Goal: Task Accomplishment & Management: Manage account settings

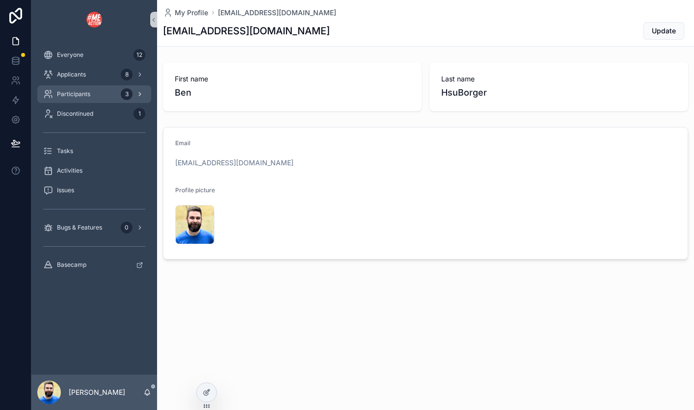
click at [72, 94] on span "Participants" at bounding box center [73, 94] width 33 height 8
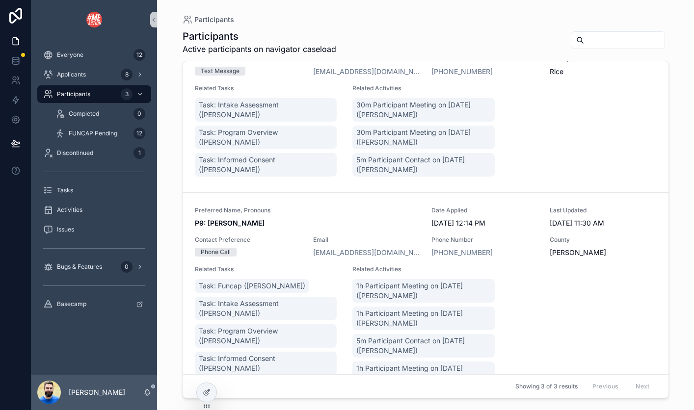
scroll to position [236, 0]
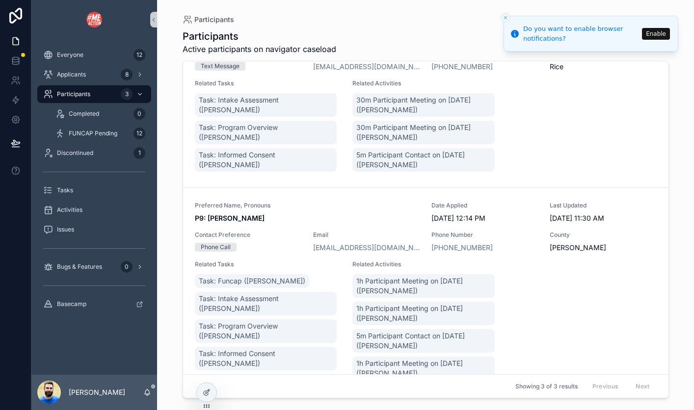
click at [653, 33] on button "Enable" at bounding box center [656, 34] width 28 height 12
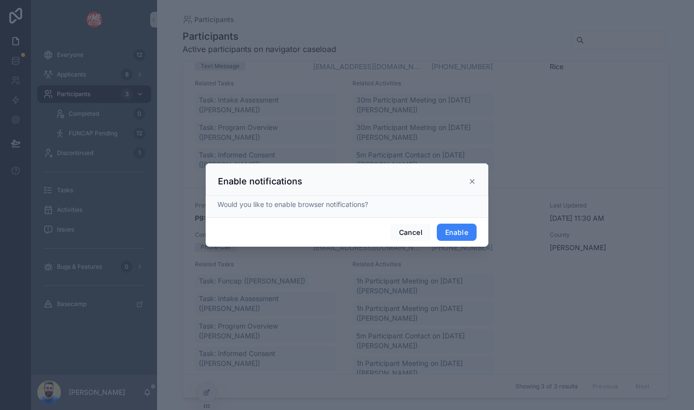
click at [454, 236] on button "Enable" at bounding box center [457, 233] width 40 height 18
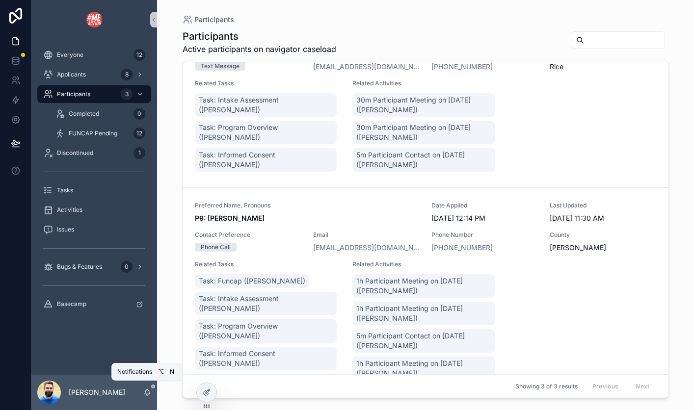
click at [150, 392] on icon "scrollable content" at bounding box center [147, 393] width 8 height 8
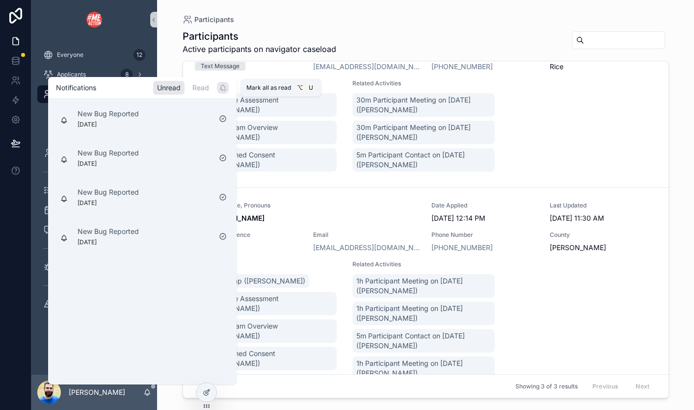
click at [223, 88] on icon "scrollable content" at bounding box center [223, 88] width 8 height 8
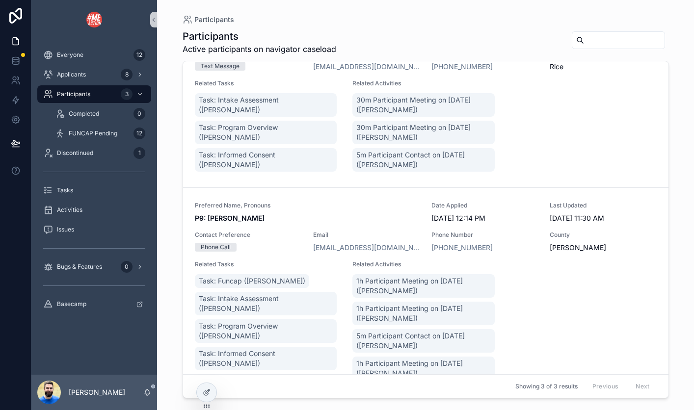
click at [53, 8] on div "scrollable content" at bounding box center [94, 19] width 126 height 39
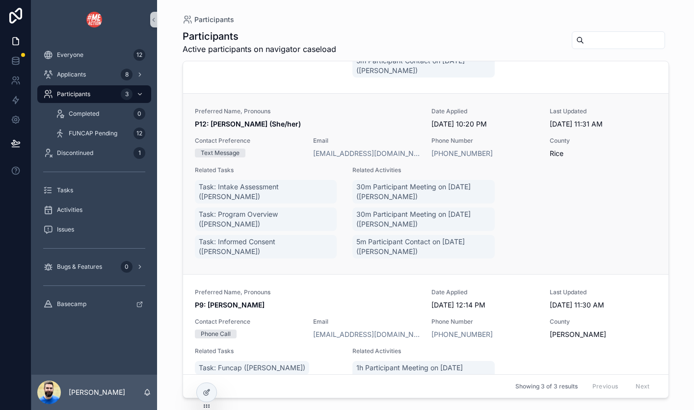
scroll to position [312, 0]
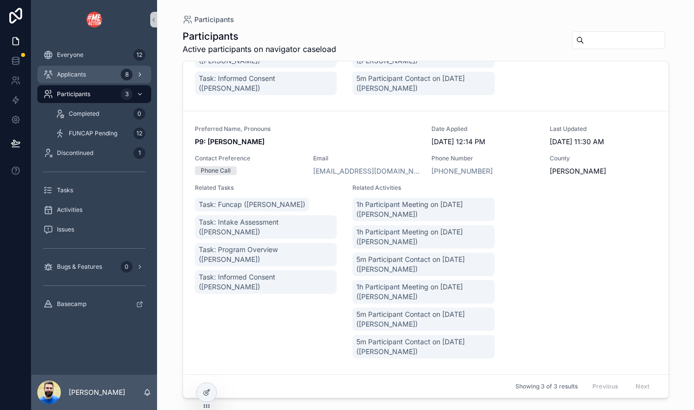
click at [74, 74] on span "Applicants" at bounding box center [71, 75] width 29 height 8
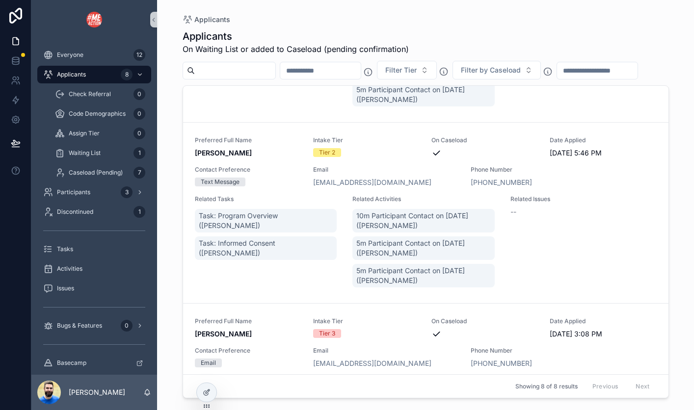
scroll to position [616, 0]
click at [233, 278] on div "Related Tasks Task: Program Overview ([PERSON_NAME]) Task: Informed Consent ([P…" at bounding box center [268, 241] width 146 height 94
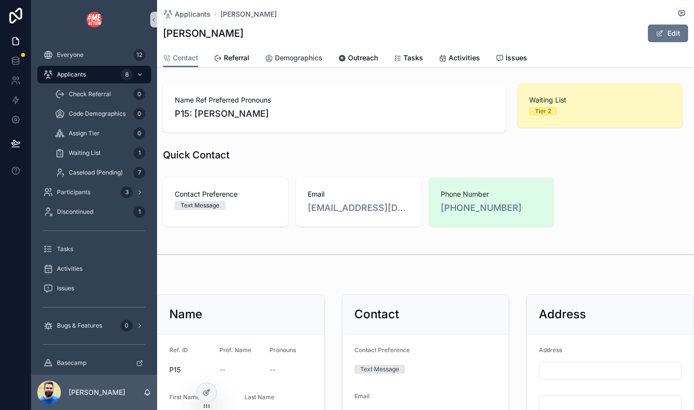
click at [281, 54] on span "Demographics" at bounding box center [299, 58] width 48 height 10
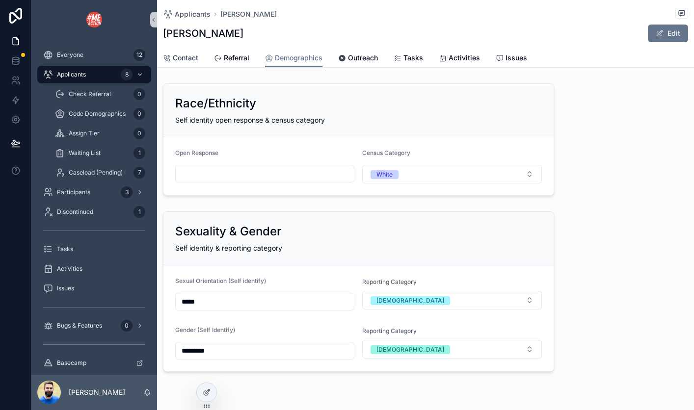
click at [187, 59] on span "Contact" at bounding box center [186, 58] width 26 height 10
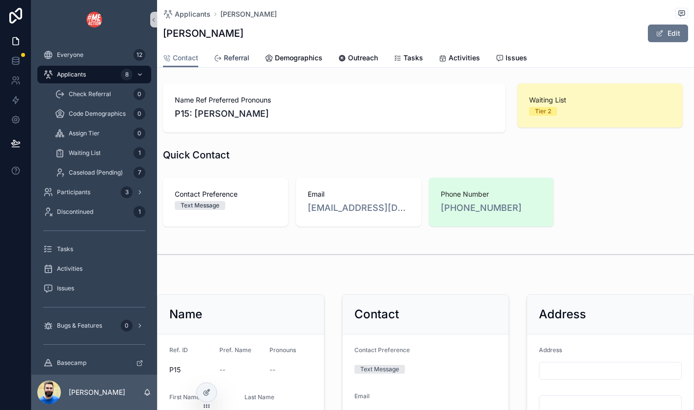
click at [242, 58] on span "Referral" at bounding box center [237, 58] width 26 height 10
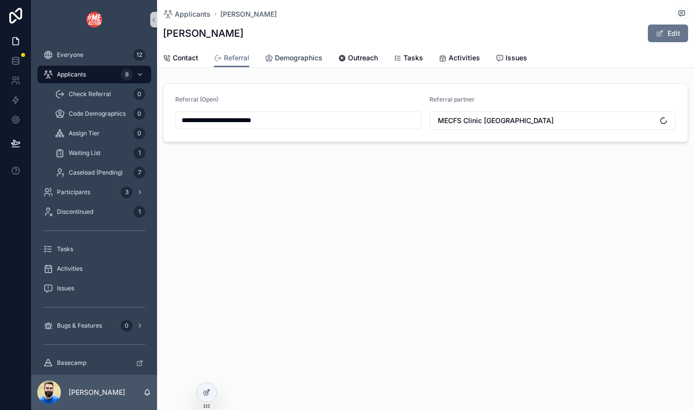
click at [287, 60] on span "Demographics" at bounding box center [299, 58] width 48 height 10
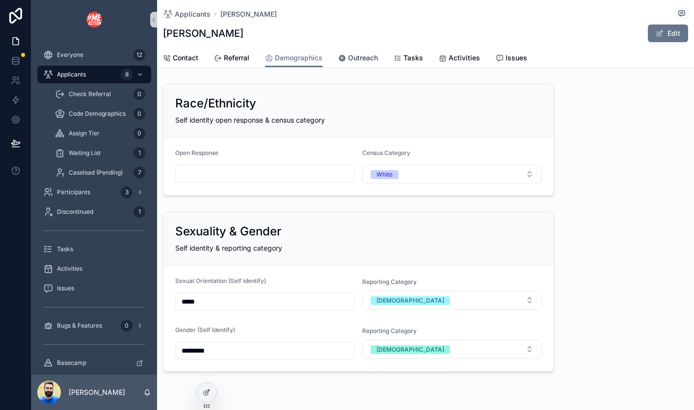
click at [356, 60] on span "Outreach" at bounding box center [363, 58] width 30 height 10
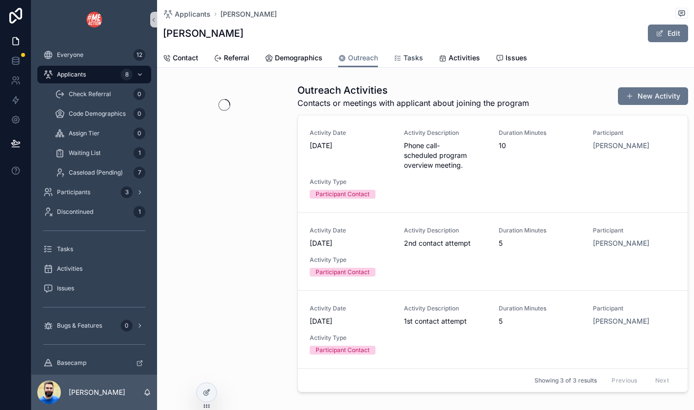
click at [413, 59] on span "Tasks" at bounding box center [414, 58] width 20 height 10
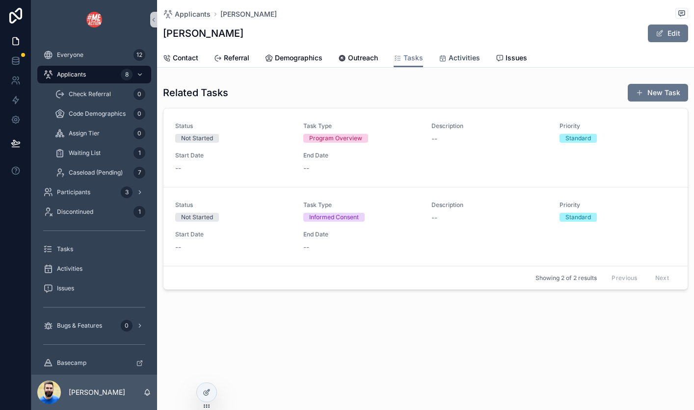
click at [452, 57] on span "Activities" at bounding box center [464, 58] width 31 height 10
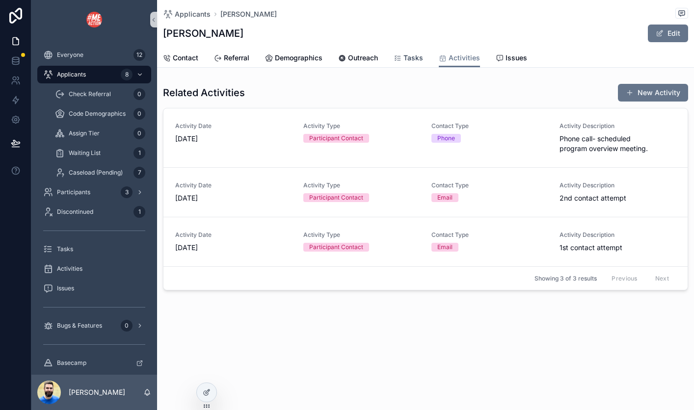
click at [405, 56] on span "Tasks" at bounding box center [414, 58] width 20 height 10
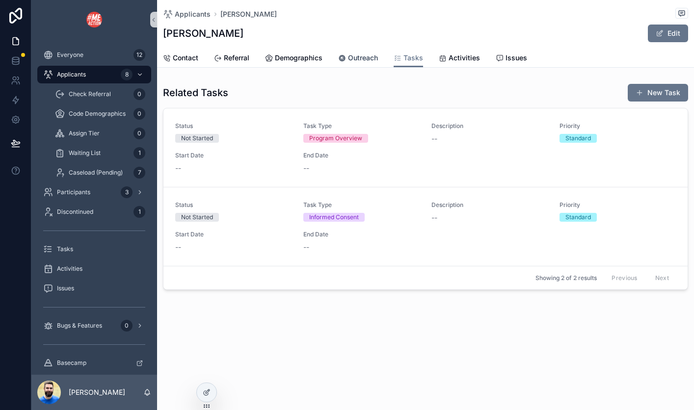
click at [361, 60] on span "Outreach" at bounding box center [363, 58] width 30 height 10
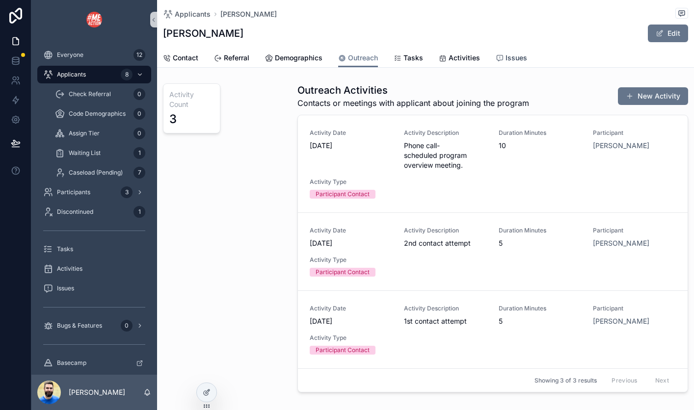
click at [512, 55] on span "Issues" at bounding box center [517, 58] width 22 height 10
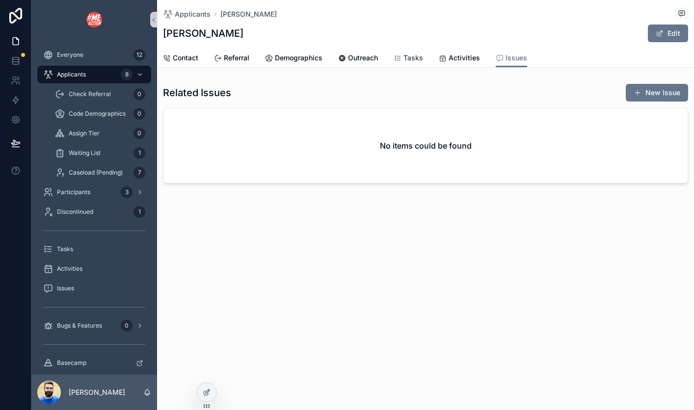
click at [406, 56] on span "Tasks" at bounding box center [414, 58] width 20 height 10
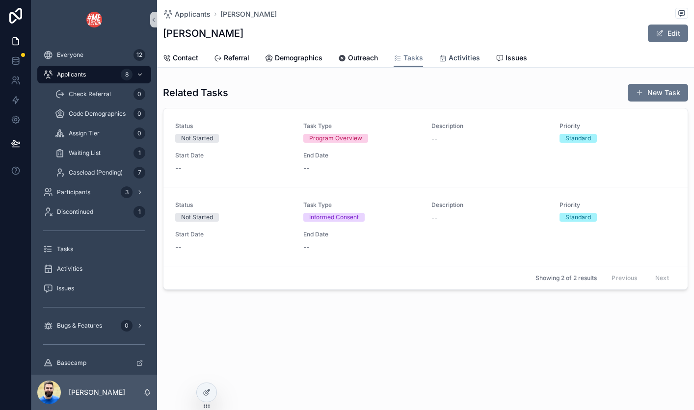
click at [444, 55] on icon "scrollable content" at bounding box center [443, 58] width 8 height 8
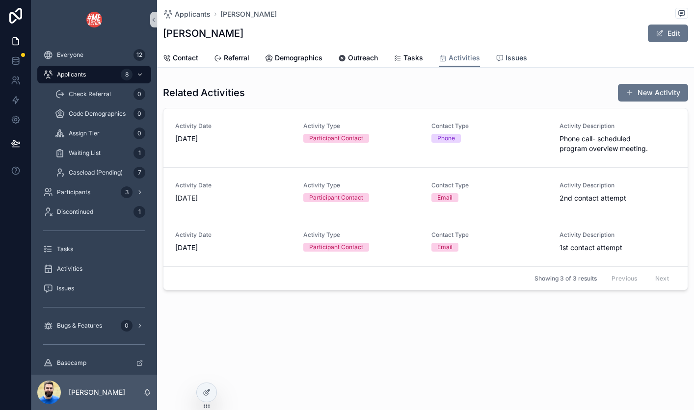
click at [516, 57] on span "Issues" at bounding box center [517, 58] width 22 height 10
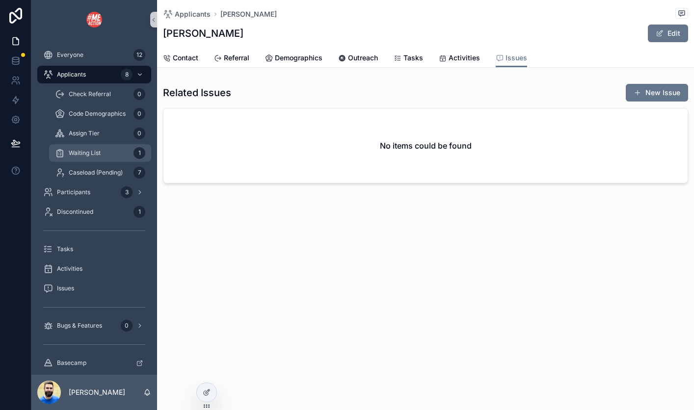
click at [79, 155] on span "Waiting List" at bounding box center [85, 153] width 32 height 8
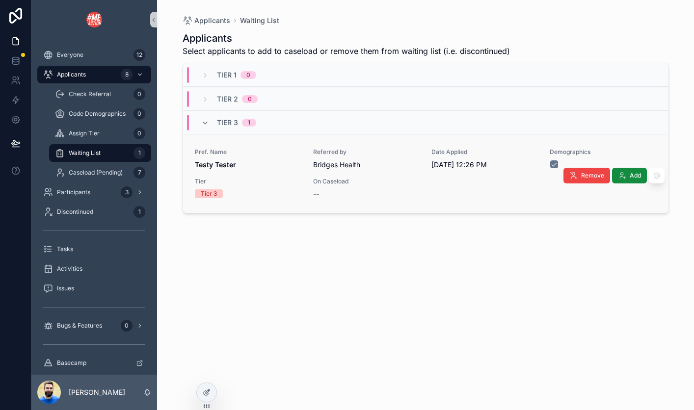
click at [294, 178] on span "Tier" at bounding box center [248, 182] width 107 height 8
click at [494, 203] on div "Pref. Name Testy Tester Referred by Bridges Health Date Applied [DATE] 12:26 PM…" at bounding box center [426, 173] width 486 height 79
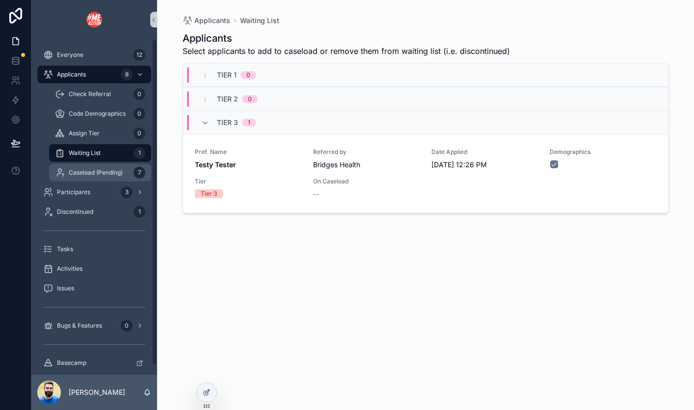
click at [106, 175] on span "Caseload (Pending)" at bounding box center [96, 173] width 54 height 8
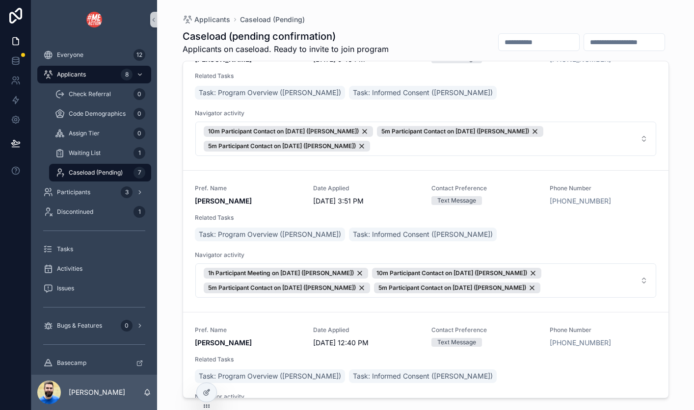
scroll to position [429, 0]
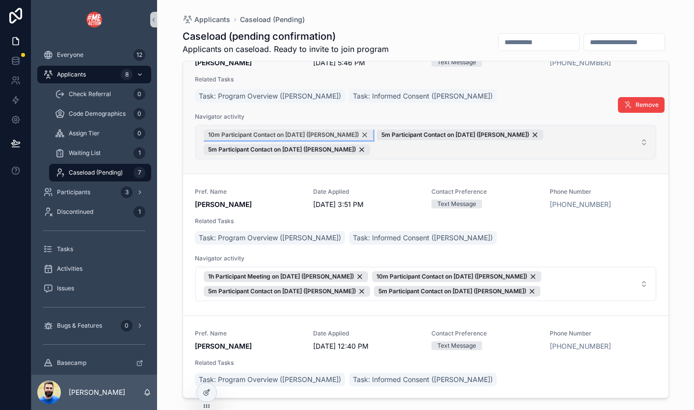
click at [309, 133] on span "10m Participant Contact on [DATE] ([PERSON_NAME])" at bounding box center [283, 135] width 151 height 8
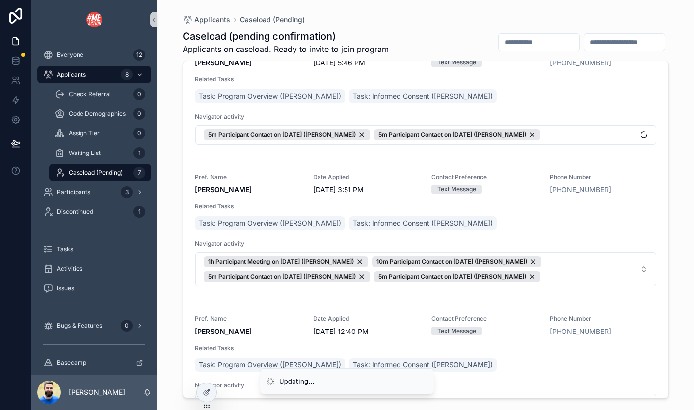
scroll to position [414, 0]
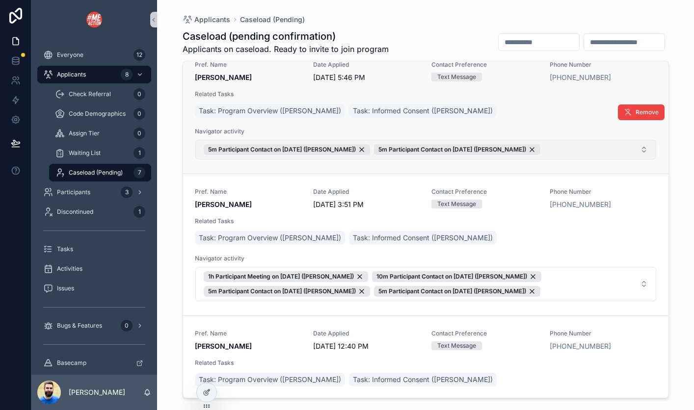
click at [638, 152] on button "5m Participant Contact on [DATE] ([PERSON_NAME] Childress) 5m Participant Conta…" at bounding box center [425, 150] width 461 height 20
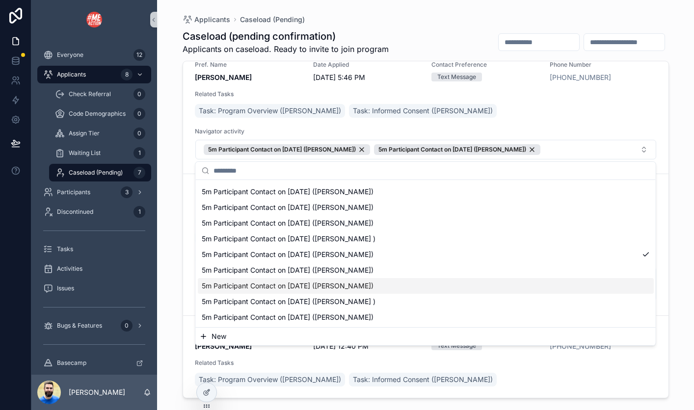
scroll to position [353, 0]
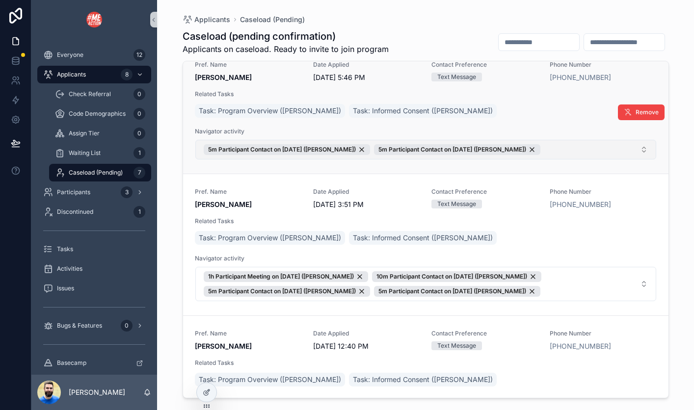
click at [646, 148] on button "5m Participant Contact on [DATE] ([PERSON_NAME] Childress) 5m Participant Conta…" at bounding box center [425, 150] width 461 height 20
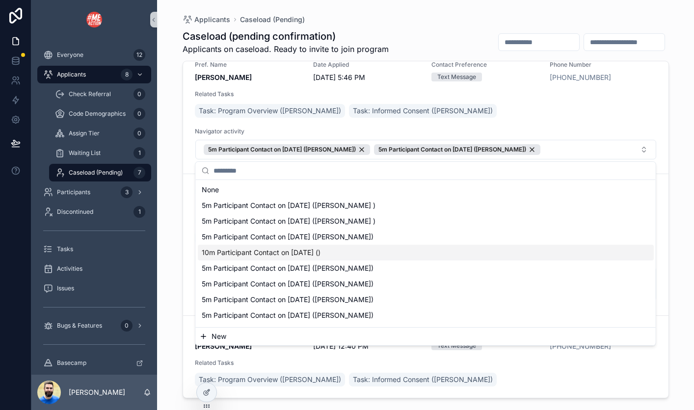
click at [452, 257] on div "10m Participant Contact on [DATE] ()" at bounding box center [426, 253] width 456 height 16
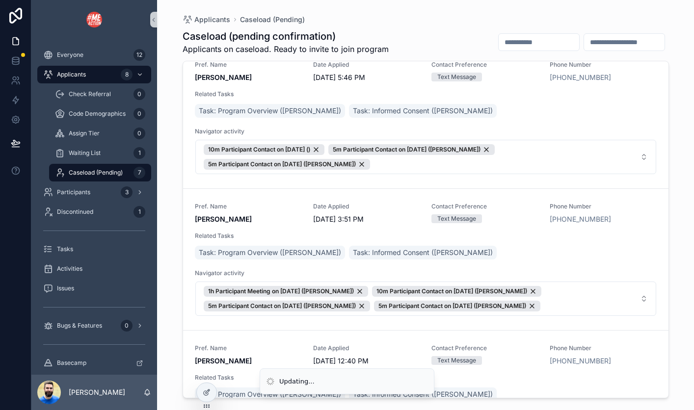
scroll to position [429, 0]
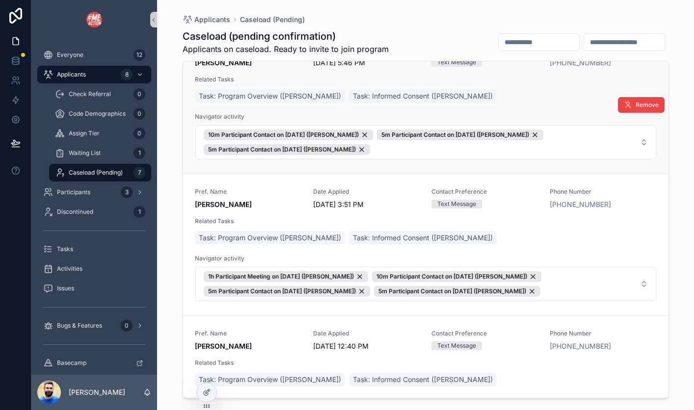
click at [360, 113] on span "Navigator activity" at bounding box center [426, 117] width 462 height 8
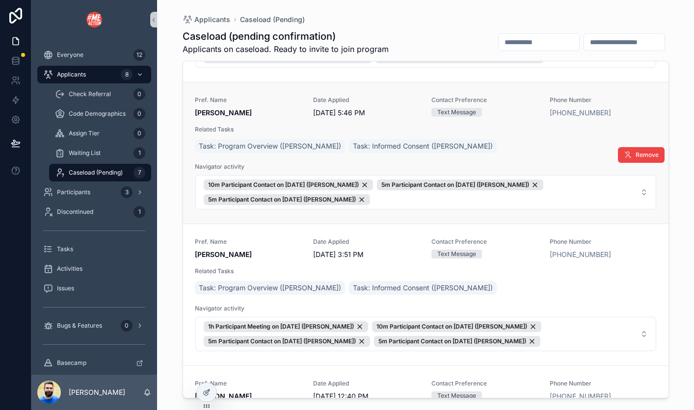
scroll to position [376, 0]
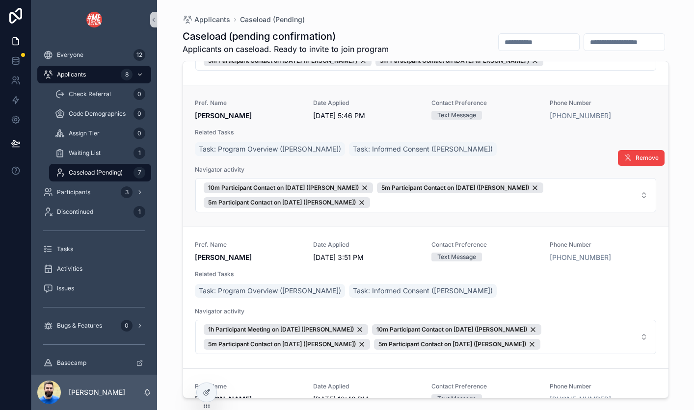
click at [273, 119] on span "[PERSON_NAME]" at bounding box center [248, 116] width 107 height 10
click at [283, 112] on span "[PERSON_NAME]" at bounding box center [248, 116] width 107 height 10
click at [83, 73] on span "Applicants" at bounding box center [71, 75] width 29 height 8
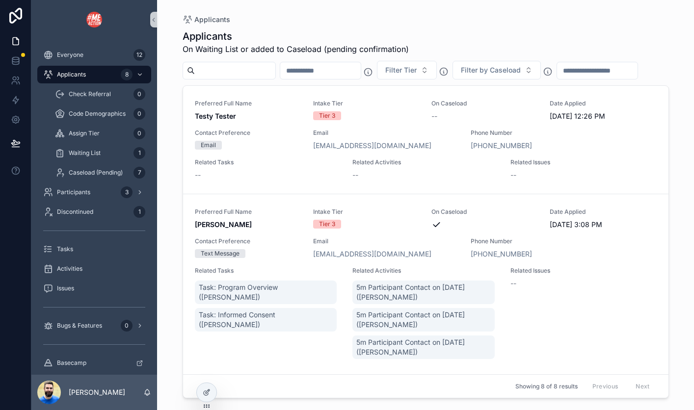
click at [237, 64] on input "scrollable content" at bounding box center [235, 71] width 81 height 14
type input "*****"
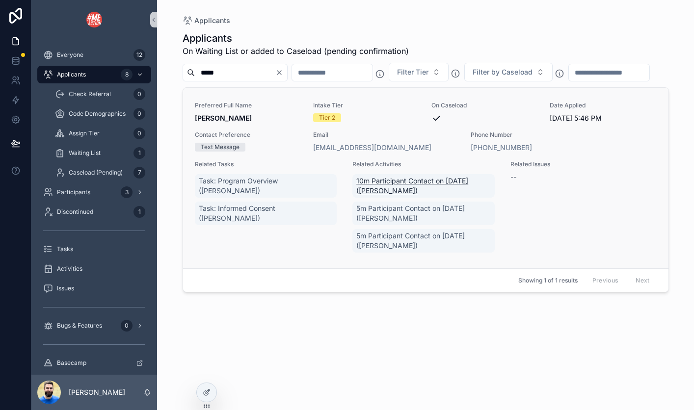
click at [388, 196] on span "10m Participant Contact on [DATE] ([PERSON_NAME])" at bounding box center [423, 186] width 135 height 20
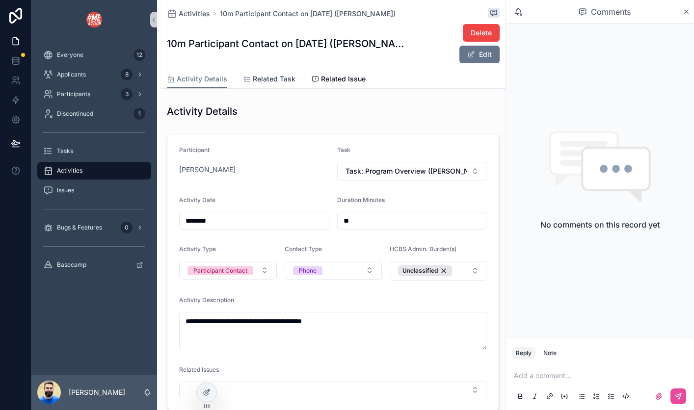
click at [261, 79] on span "Related Task" at bounding box center [274, 79] width 43 height 10
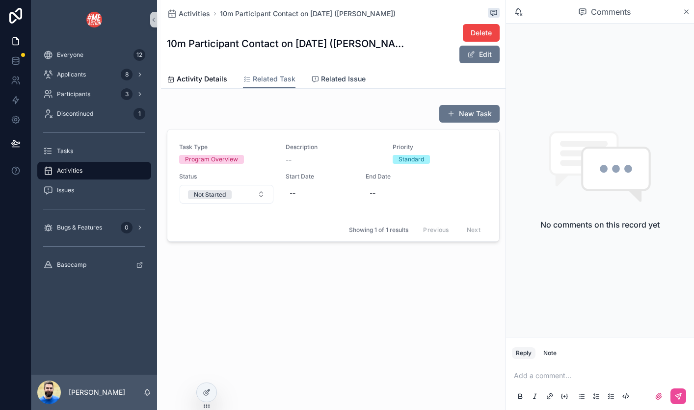
click at [343, 79] on span "Related Issue" at bounding box center [343, 79] width 45 height 10
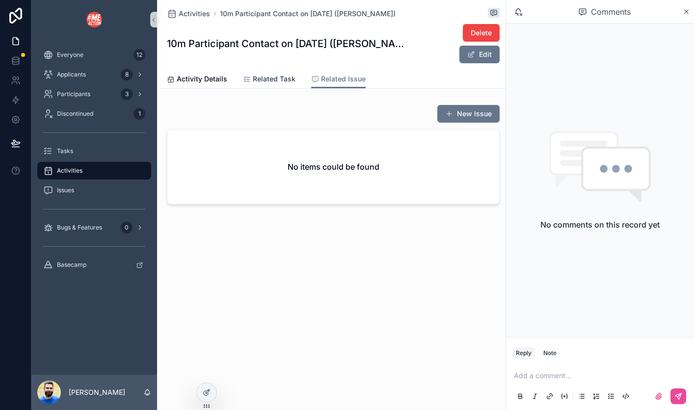
click at [259, 79] on span "Related Task" at bounding box center [274, 79] width 43 height 10
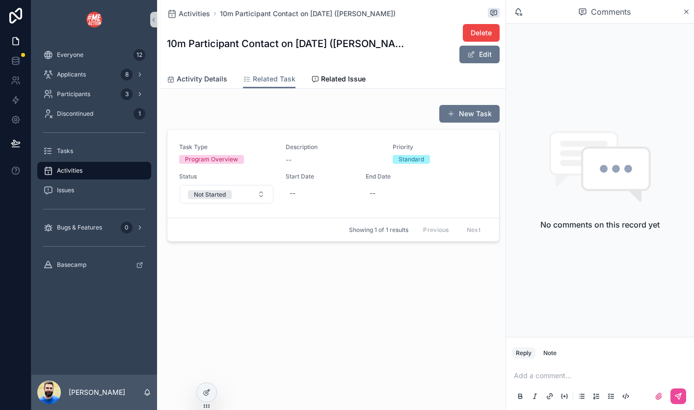
click at [196, 78] on span "Activity Details" at bounding box center [202, 79] width 51 height 10
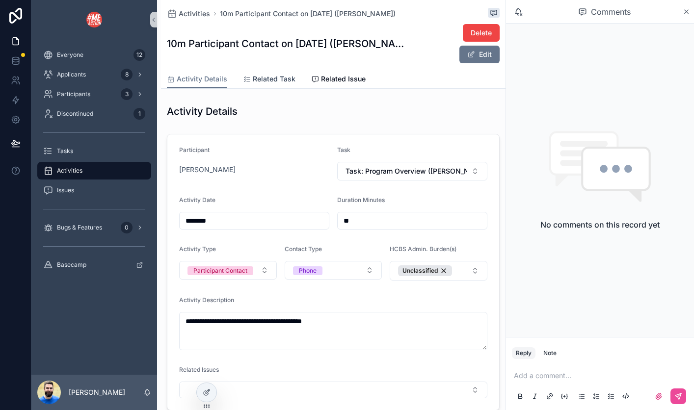
click at [276, 81] on span "Related Task" at bounding box center [274, 79] width 43 height 10
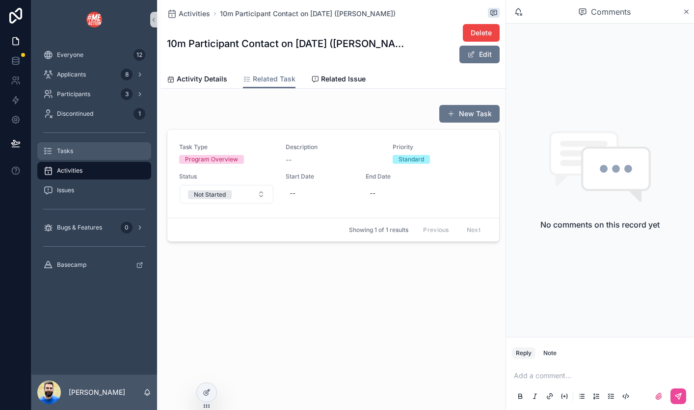
click at [98, 154] on div "Tasks" at bounding box center [94, 151] width 102 height 16
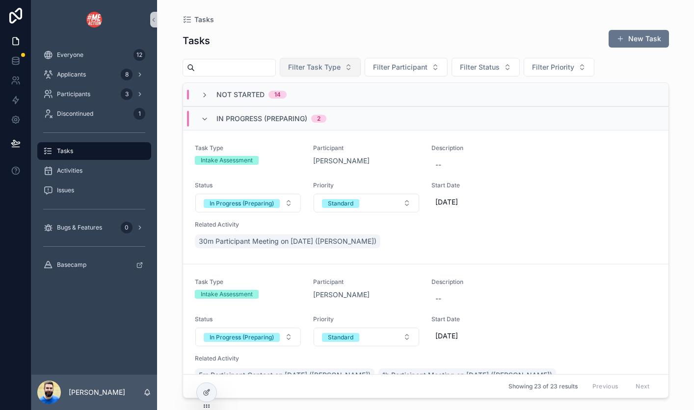
click at [358, 63] on button "Filter Task Type" at bounding box center [320, 67] width 81 height 19
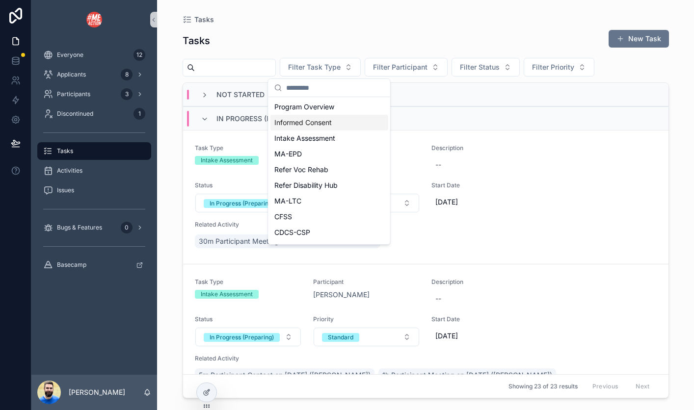
click at [339, 121] on div "Informed Consent" at bounding box center [329, 123] width 118 height 16
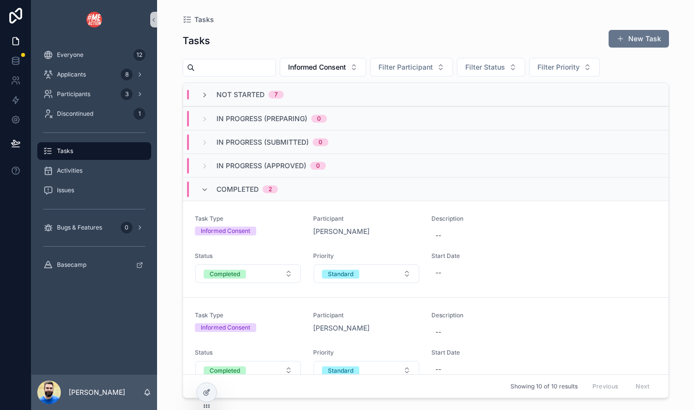
click at [239, 98] on span "Not Started" at bounding box center [240, 95] width 48 height 10
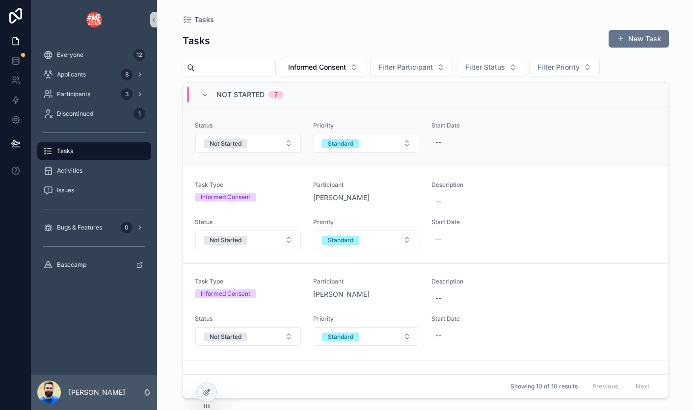
scroll to position [137, 0]
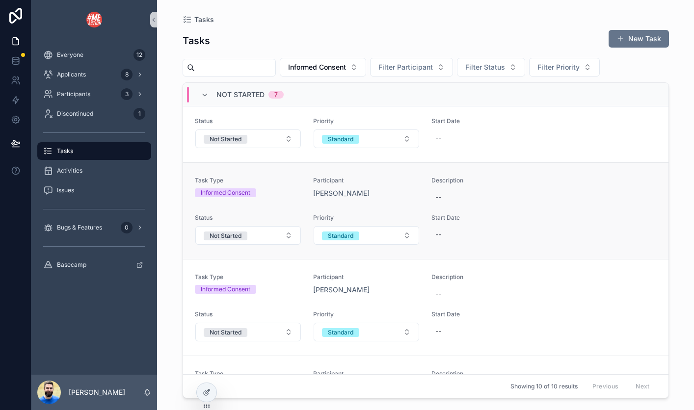
click at [544, 179] on span "Description" at bounding box center [544, 181] width 225 height 8
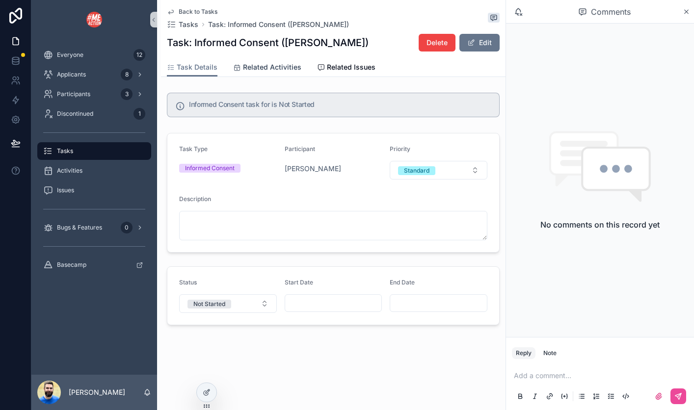
click at [259, 68] on span "Related Activities" at bounding box center [272, 67] width 58 height 10
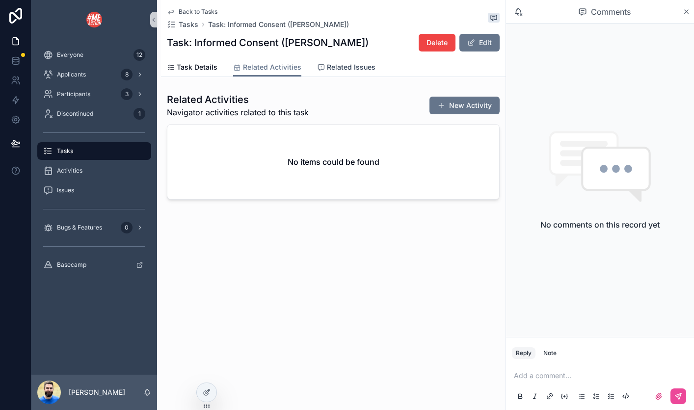
click at [340, 73] on link "Related Issues" at bounding box center [346, 68] width 58 height 20
click at [260, 70] on span "Related Activities" at bounding box center [272, 67] width 58 height 10
click at [189, 67] on span "Task Details" at bounding box center [197, 67] width 41 height 10
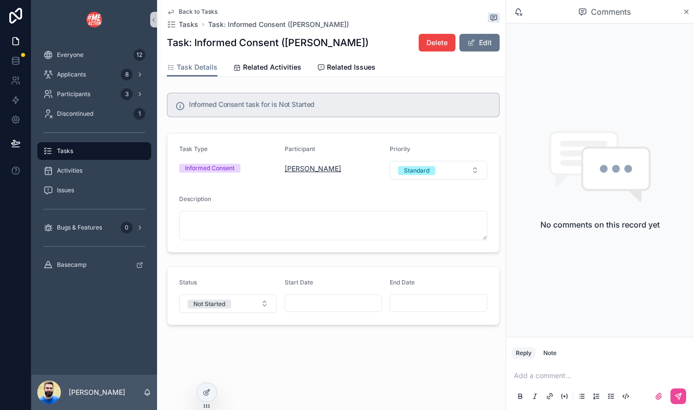
click at [312, 171] on span "[PERSON_NAME]" at bounding box center [313, 169] width 56 height 10
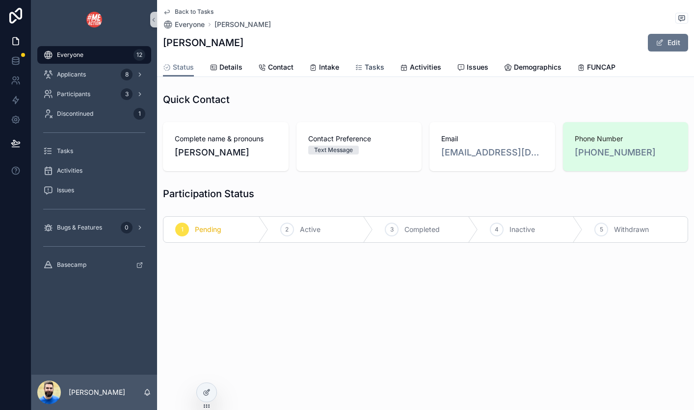
click at [369, 66] on span "Tasks" at bounding box center [375, 67] width 20 height 10
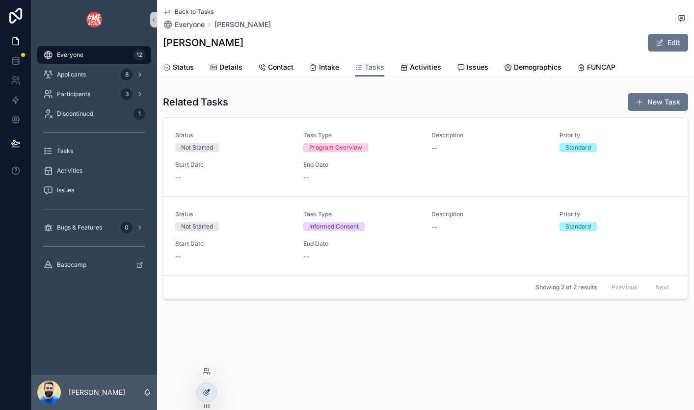
click at [206, 395] on icon at bounding box center [207, 393] width 8 height 8
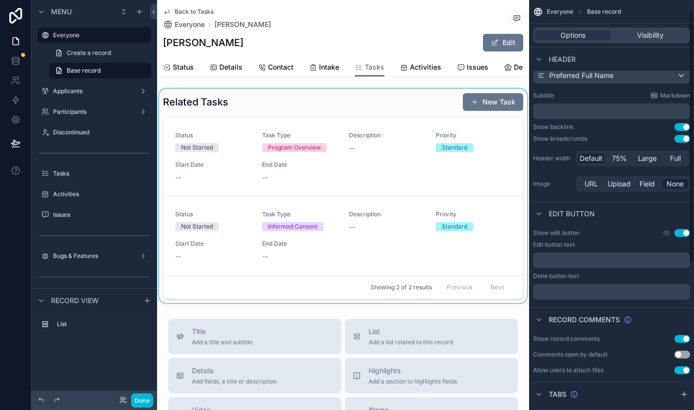
scroll to position [13, 0]
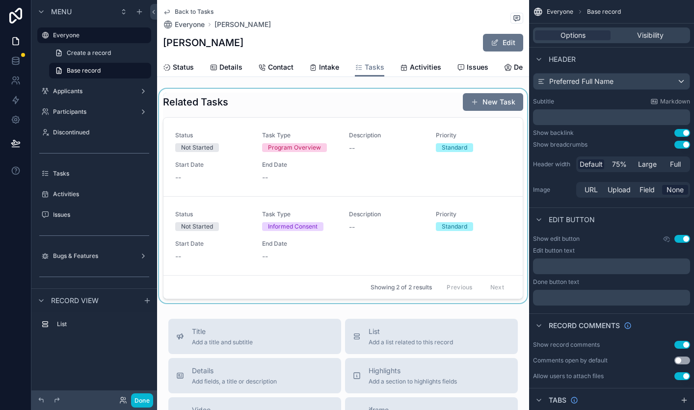
click at [399, 108] on div "scrollable content" at bounding box center [343, 196] width 372 height 215
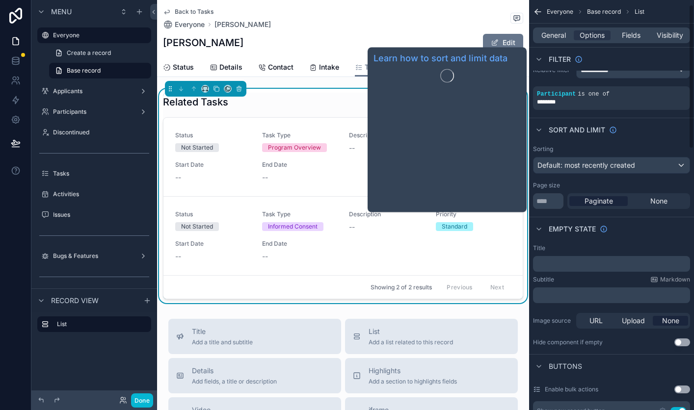
scroll to position [0, 0]
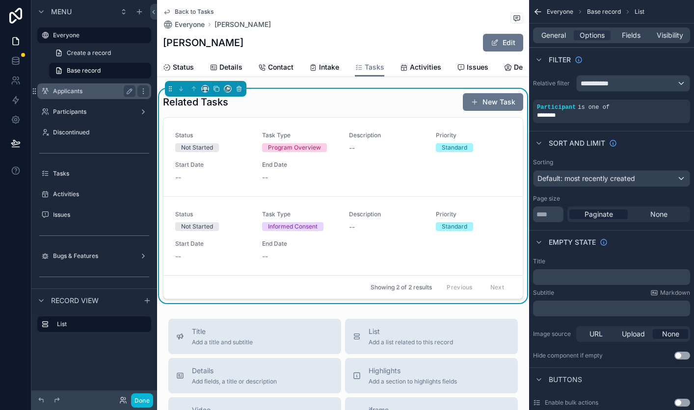
click at [83, 94] on label "Applicants" at bounding box center [92, 91] width 79 height 8
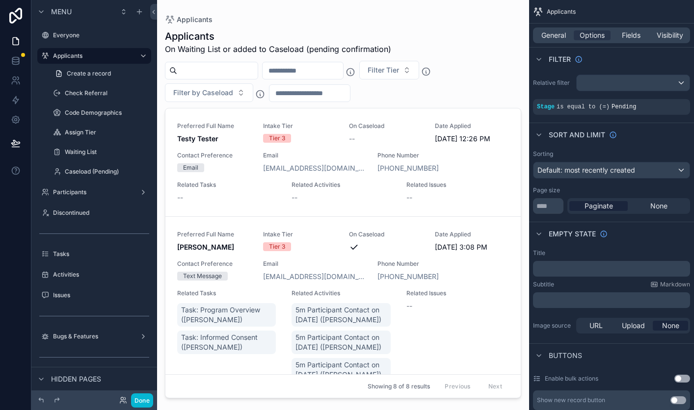
click at [318, 69] on div "scrollable content" at bounding box center [343, 199] width 372 height 399
click at [318, 69] on input "scrollable content" at bounding box center [303, 71] width 81 height 14
click at [411, 41] on div "Applicants On Waiting List or added to Caseload (pending confirmation)" at bounding box center [343, 42] width 356 height 26
click at [328, 65] on input "scrollable content" at bounding box center [303, 71] width 81 height 14
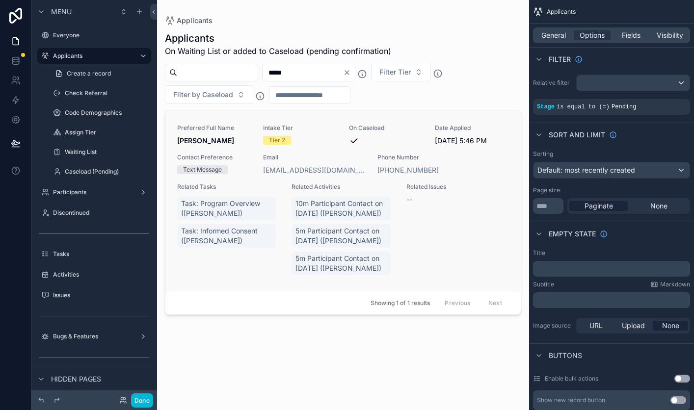
type input "*****"
click at [258, 264] on div "Related Tasks Task: Program Overview ([PERSON_NAME]) Task: Informed Consent ([P…" at bounding box center [228, 230] width 103 height 94
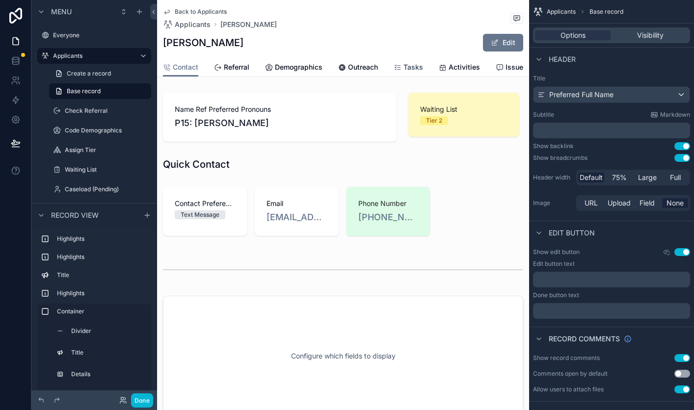
click at [404, 66] on div "Tasks" at bounding box center [408, 67] width 29 height 10
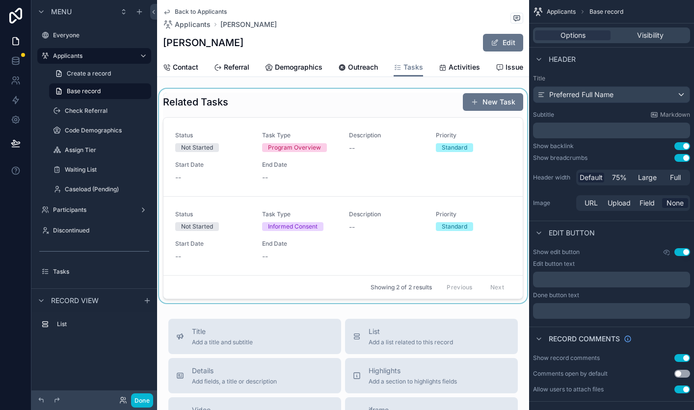
click at [408, 130] on div "scrollable content" at bounding box center [343, 196] width 372 height 215
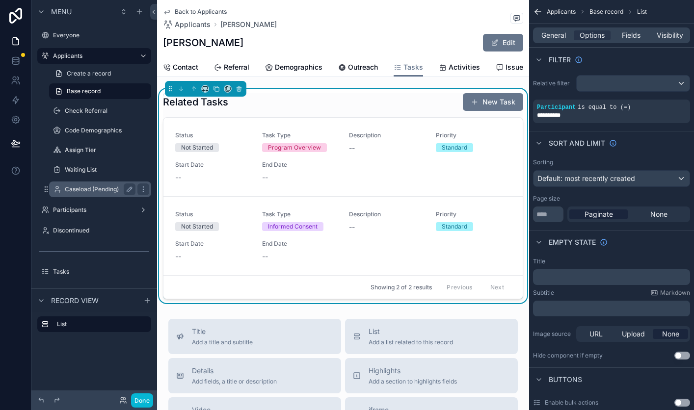
click at [106, 190] on label "Caseload (Pending)" at bounding box center [98, 190] width 67 height 8
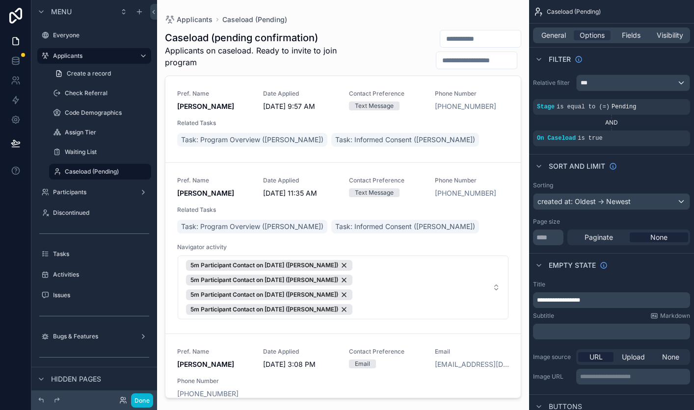
click at [458, 39] on div "scrollable content" at bounding box center [343, 199] width 372 height 399
click at [458, 39] on input "scrollable content" at bounding box center [480, 39] width 81 height 14
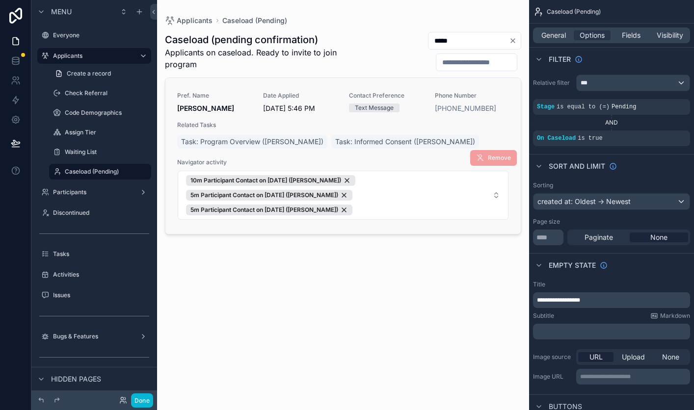
type input "*****"
click at [334, 84] on div "Pref. Name [PERSON_NAME] Childress Date Applied [DATE] 5:46 PM Contact Preferen…" at bounding box center [342, 156] width 355 height 156
click at [334, 96] on span "Date Applied" at bounding box center [300, 96] width 74 height 8
click at [146, 405] on button "Done" at bounding box center [142, 401] width 22 height 14
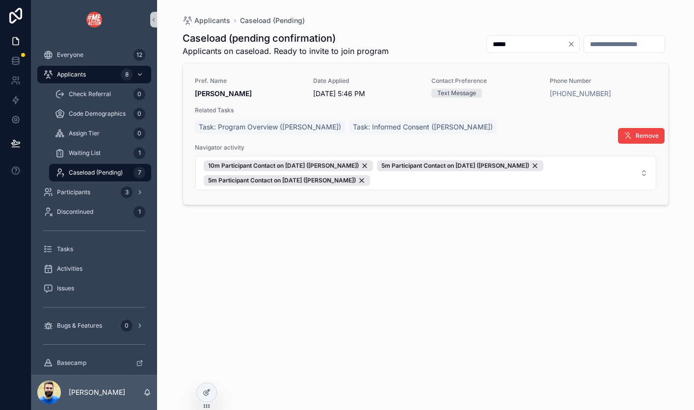
click at [403, 84] on span "Date Applied" at bounding box center [366, 81] width 107 height 8
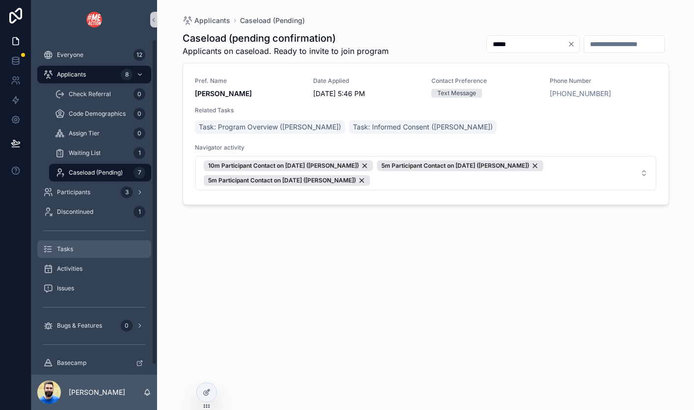
click at [71, 253] on div "Tasks" at bounding box center [94, 250] width 102 height 16
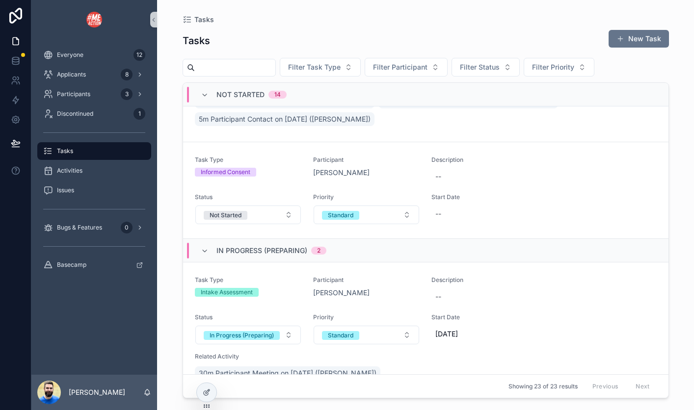
scroll to position [1535, 0]
click at [203, 93] on icon "scrollable content" at bounding box center [205, 95] width 8 height 8
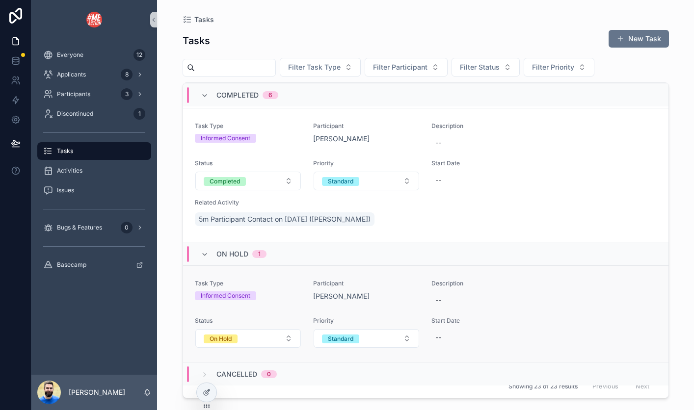
scroll to position [1018, 0]
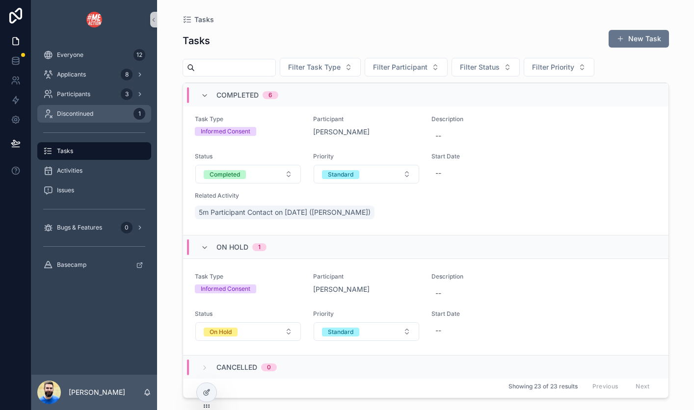
click at [110, 113] on div "Discontinued 1" at bounding box center [94, 114] width 102 height 16
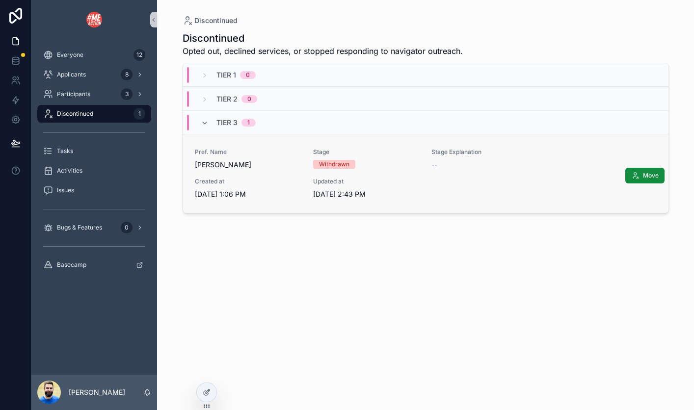
click at [435, 164] on span "--" at bounding box center [435, 165] width 6 height 10
click at [394, 156] on span "Stage" at bounding box center [366, 152] width 107 height 8
click at [206, 392] on icon at bounding box center [208, 392] width 4 height 4
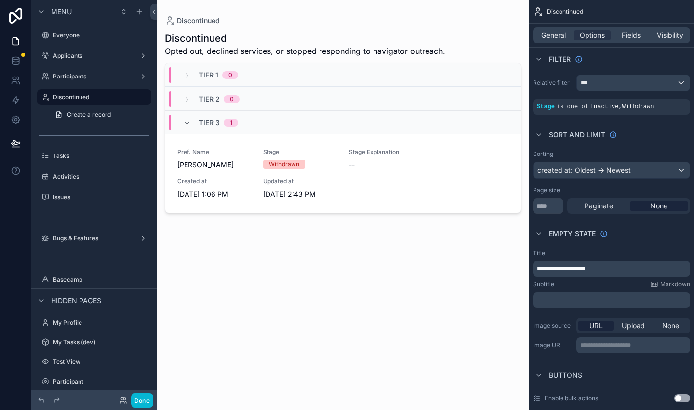
click at [424, 175] on div "scrollable content" at bounding box center [343, 199] width 372 height 399
click at [627, 32] on span "Fields" at bounding box center [631, 35] width 19 height 10
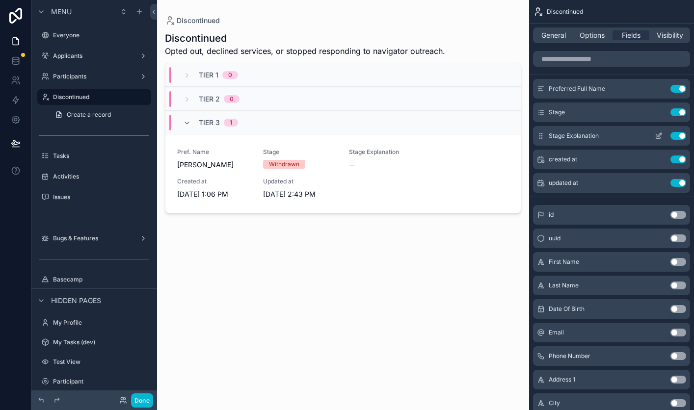
click at [659, 135] on icon "scrollable content" at bounding box center [659, 136] width 8 height 8
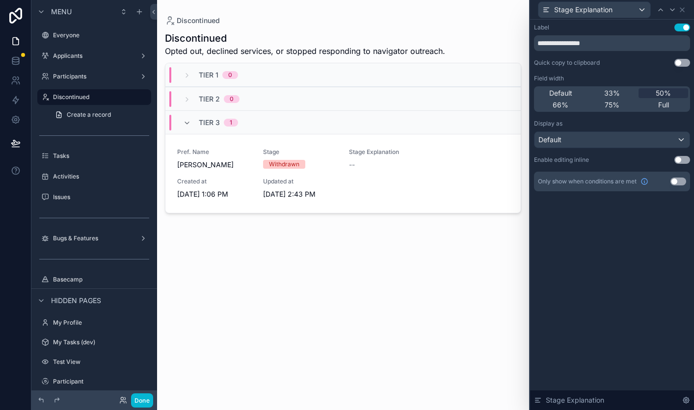
click at [684, 162] on button "Use setting" at bounding box center [683, 160] width 16 height 8
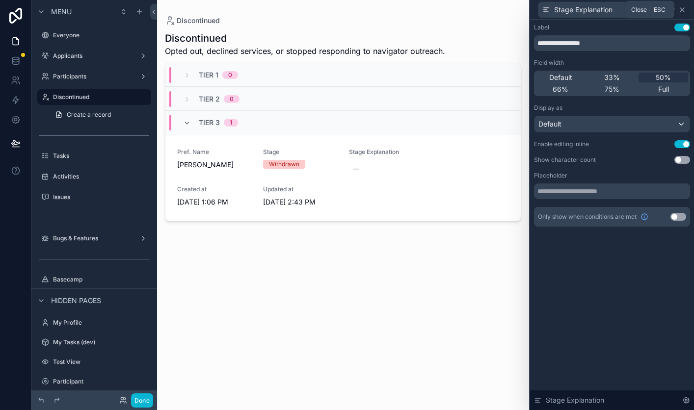
click at [684, 10] on icon at bounding box center [682, 10] width 8 height 8
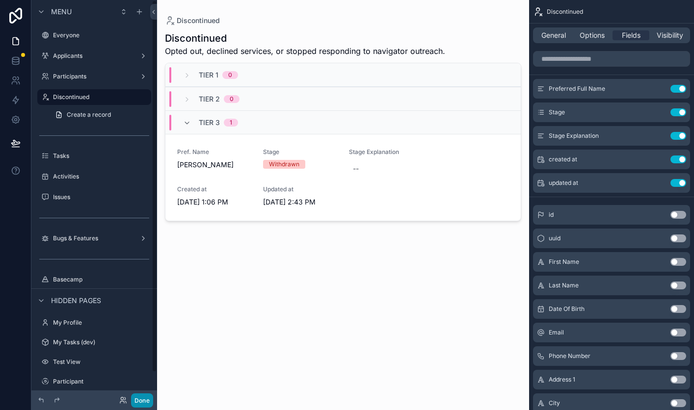
click at [146, 398] on button "Done" at bounding box center [142, 401] width 22 height 14
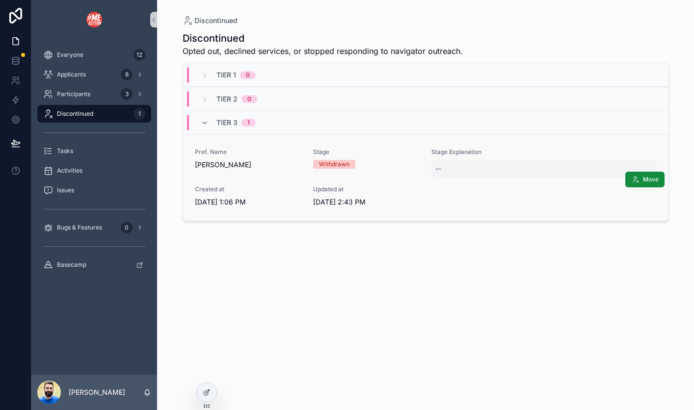
click at [440, 169] on div "--" at bounding box center [438, 169] width 6 height 10
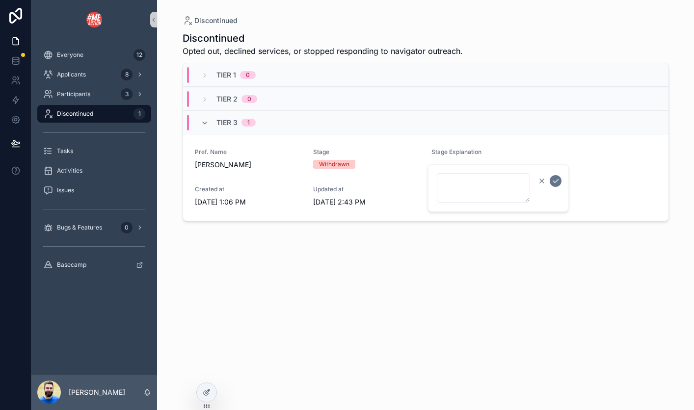
click at [543, 184] on icon "scrollable content" at bounding box center [542, 181] width 8 height 8
click at [408, 161] on div "Withdrawn" at bounding box center [366, 164] width 107 height 9
click at [200, 393] on div at bounding box center [207, 392] width 20 height 19
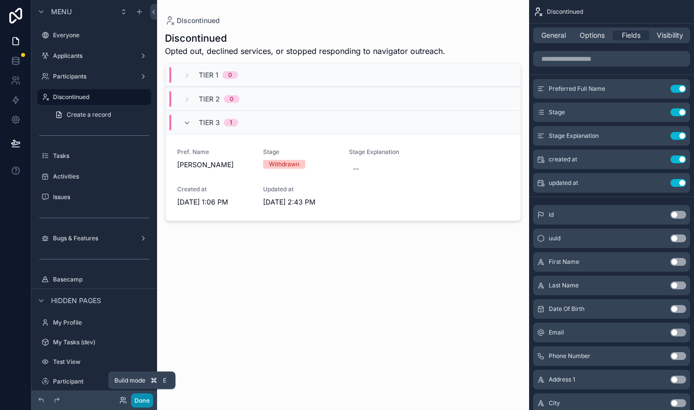
click at [140, 399] on button "Done" at bounding box center [142, 401] width 22 height 14
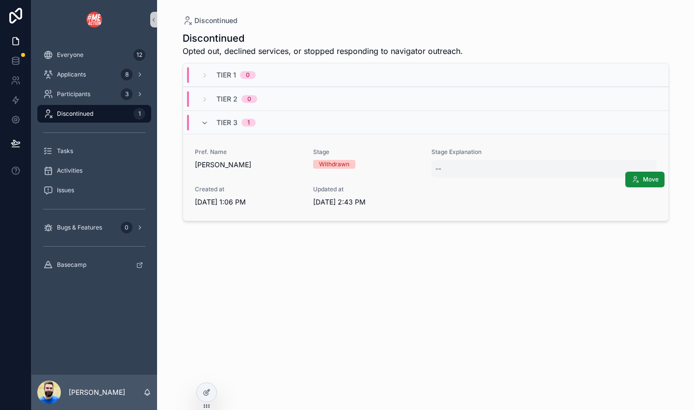
click at [455, 166] on div "--" at bounding box center [544, 169] width 225 height 18
